Goal: Task Accomplishment & Management: Use online tool/utility

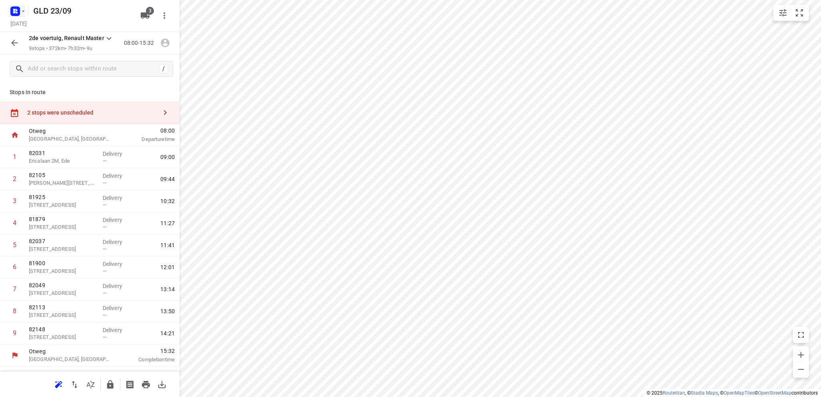
click at [24, 10] on icon "button" at bounding box center [23, 11] width 6 height 6
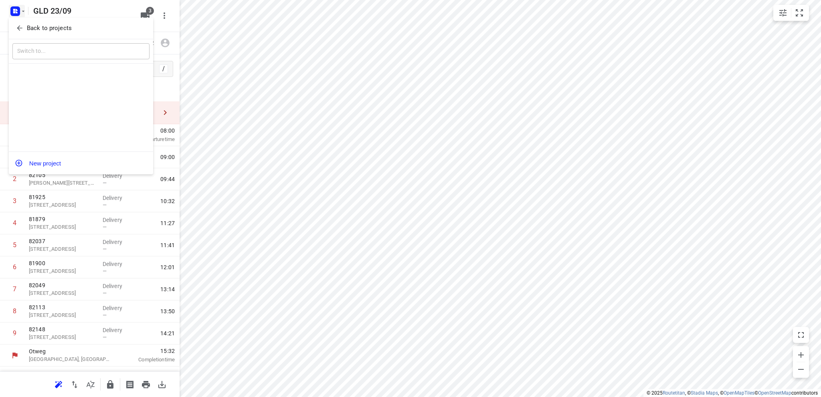
click at [32, 30] on p "Back to projects" at bounding box center [49, 28] width 45 height 9
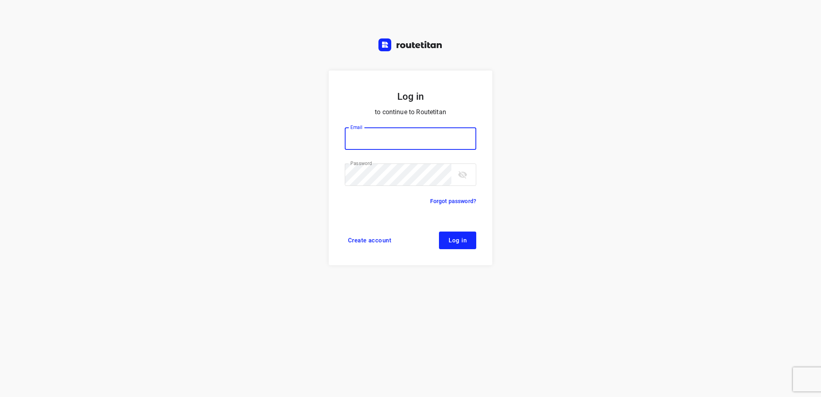
type input "info@tasboomkwekerij.nl"
click at [464, 243] on span "Log in" at bounding box center [458, 240] width 18 height 6
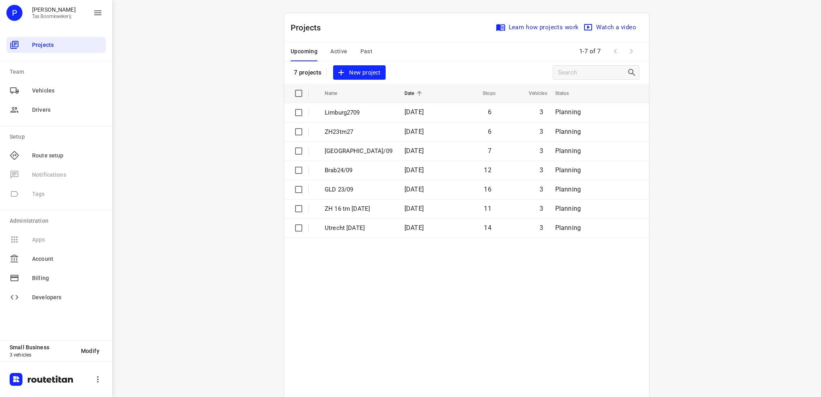
click at [361, 51] on span "Past" at bounding box center [366, 52] width 12 height 10
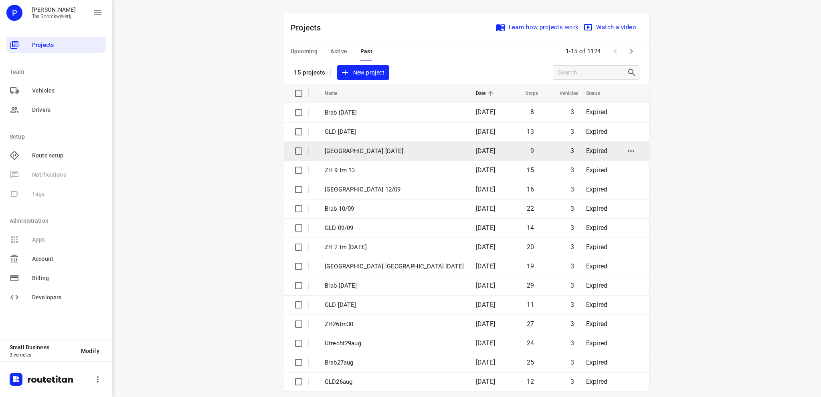
click at [370, 150] on p "Limburg 13 september" at bounding box center [394, 151] width 139 height 9
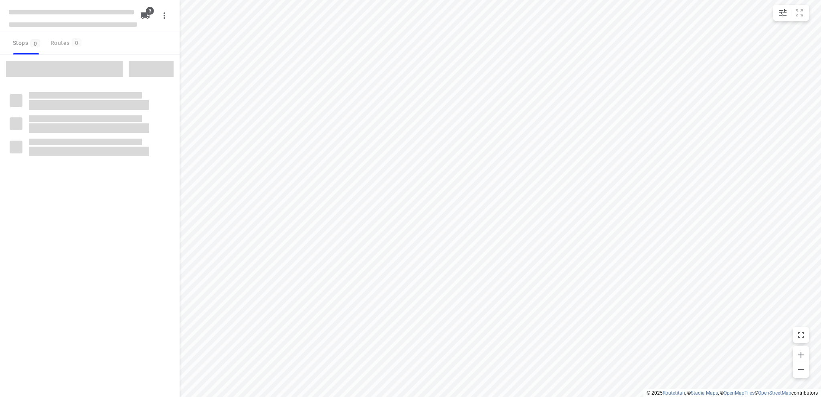
type input "distance"
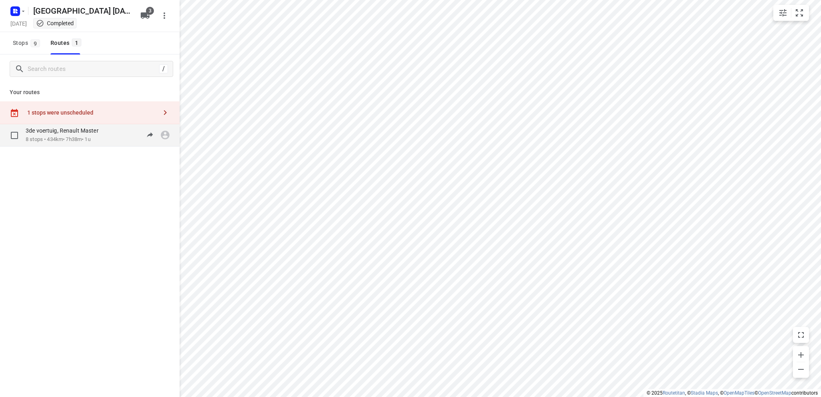
click at [95, 135] on div "3de voertuig, Renault Master" at bounding box center [66, 131] width 81 height 9
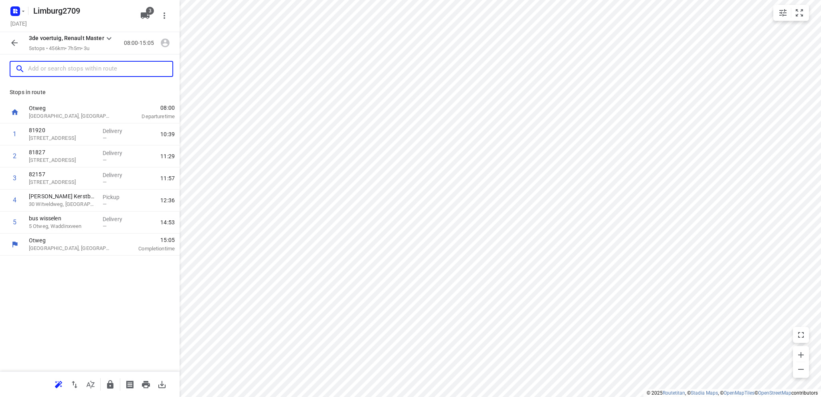
click at [87, 69] on input "text" at bounding box center [100, 69] width 144 height 12
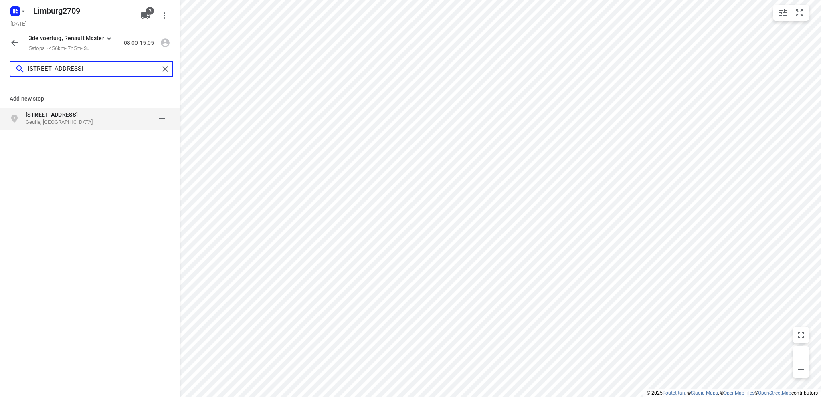
type input "[STREET_ADDRESS]"
click at [84, 115] on p "[STREET_ADDRESS]" at bounding box center [63, 115] width 74 height 8
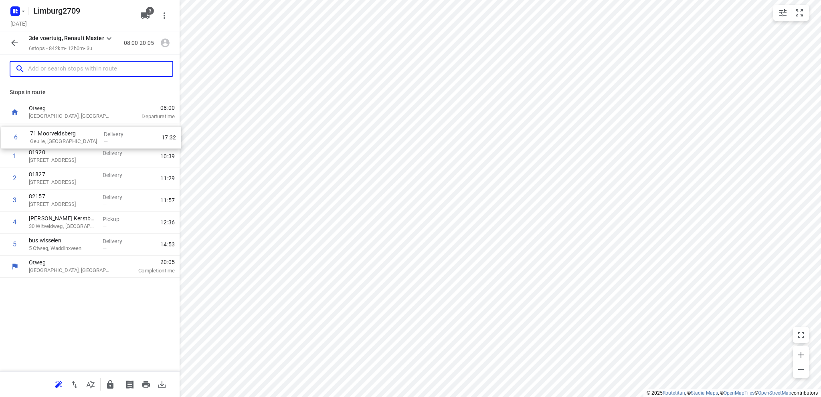
drag, startPoint x: 87, startPoint y: 246, endPoint x: 89, endPoint y: 129, distance: 117.1
click at [89, 129] on div "1 81920 [STREET_ADDRESS] Delivery — 10:39 2 81827 [GEOGRAPHIC_DATA] 12, Linne D…" at bounding box center [90, 189] width 180 height 132
